Goal: Navigation & Orientation: Understand site structure

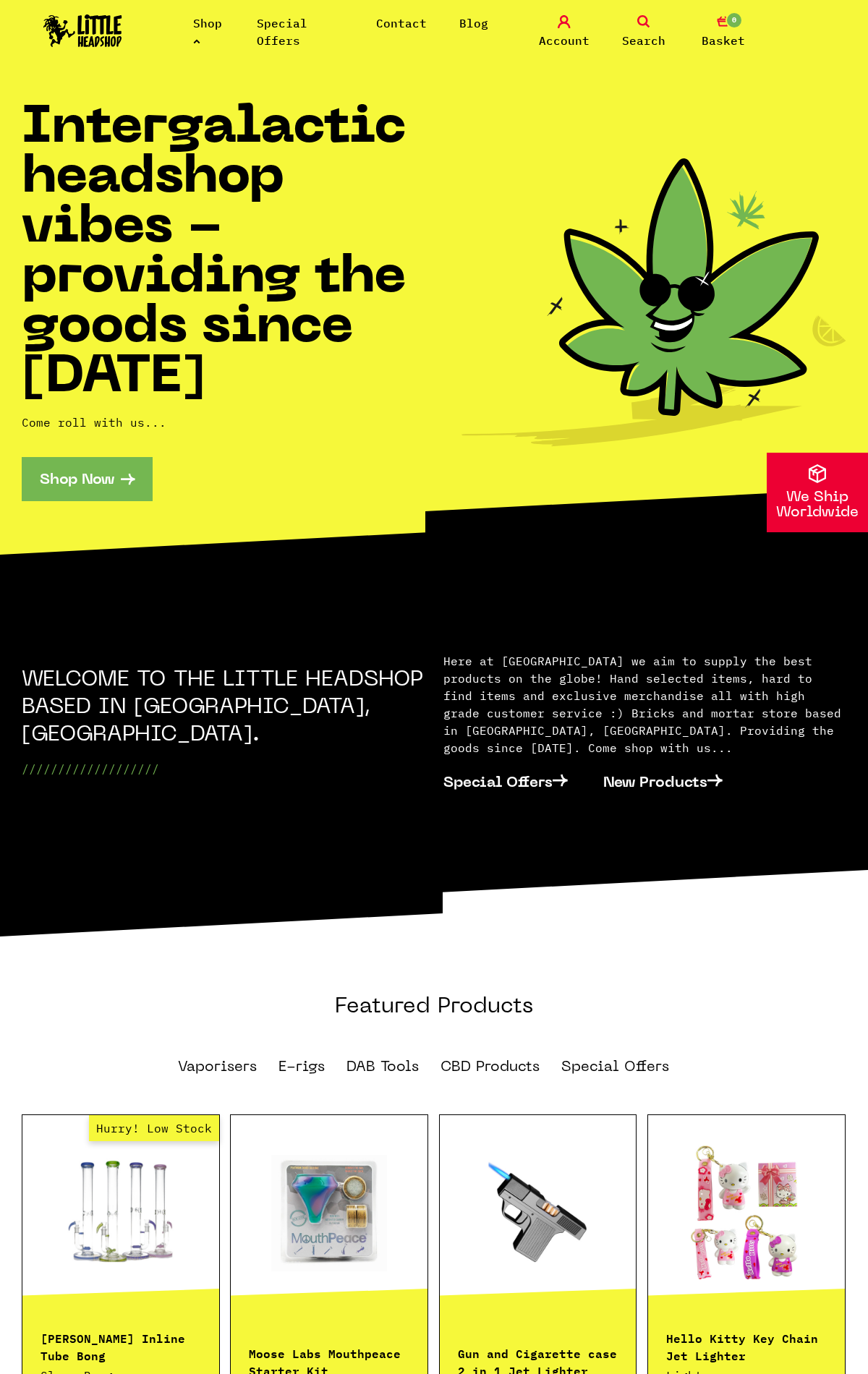
scroll to position [1913, 0]
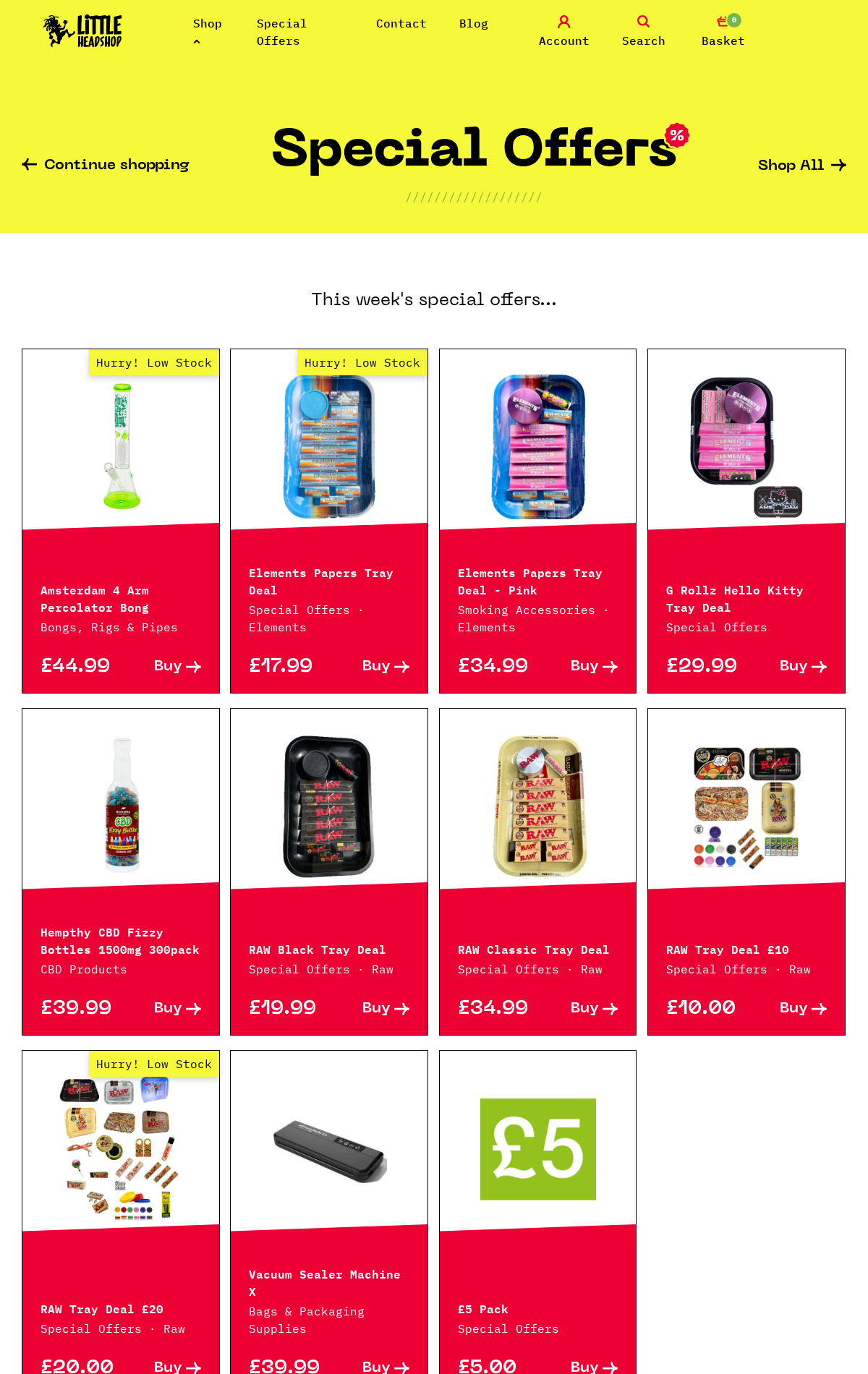
scroll to position [429, 0]
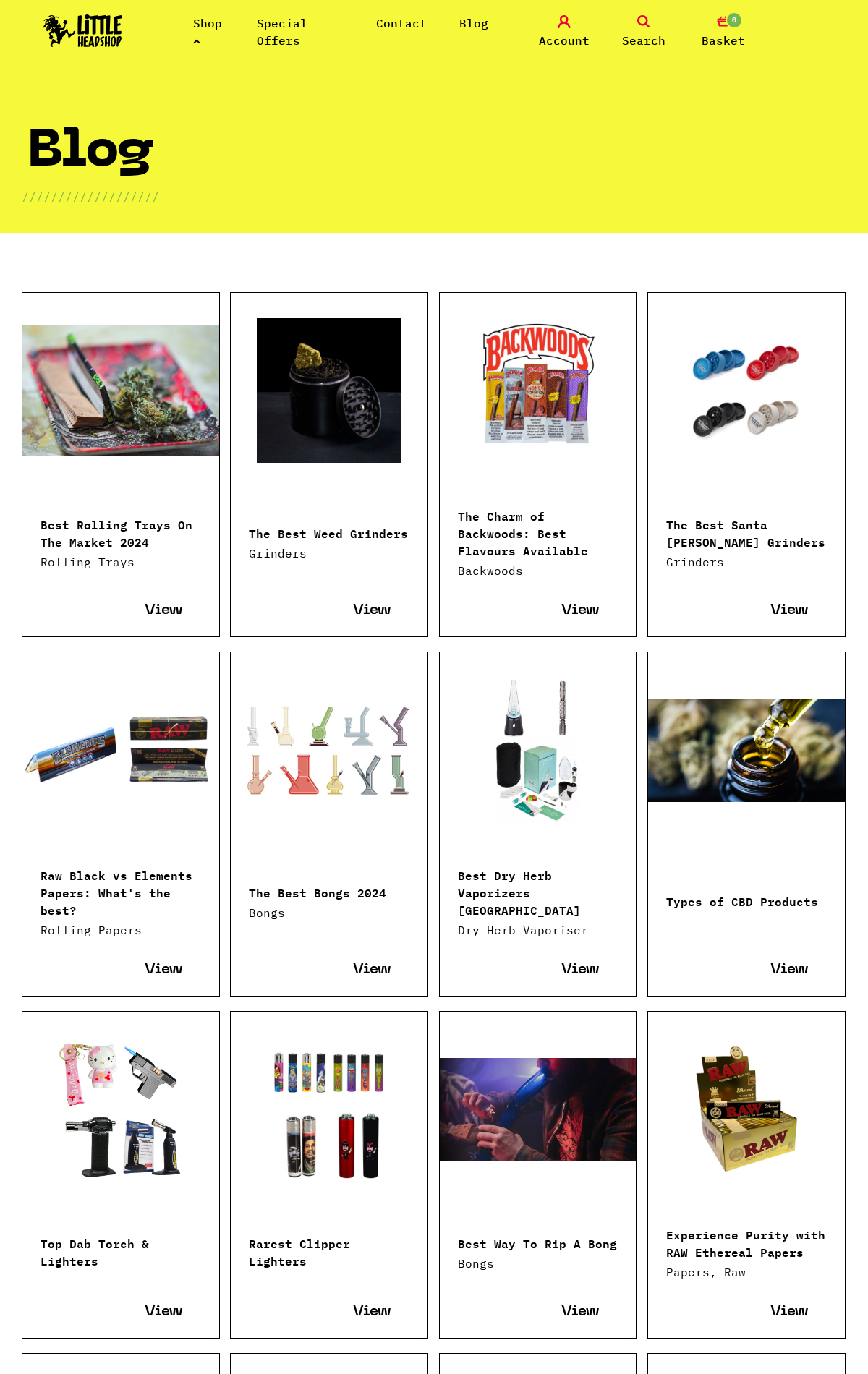
scroll to position [1961, 0]
